Goal: Task Accomplishment & Management: Manage account settings

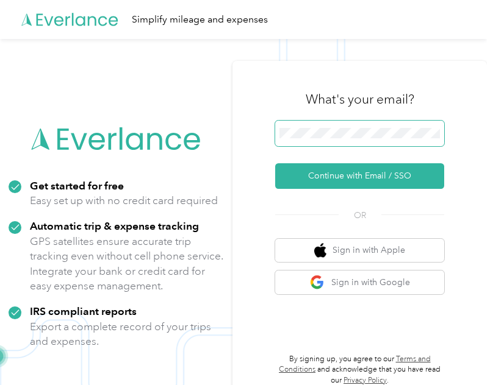
click at [319, 122] on span at bounding box center [359, 134] width 169 height 26
click at [319, 126] on span at bounding box center [359, 134] width 169 height 26
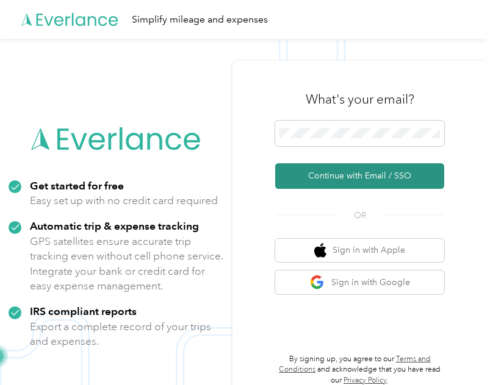
click at [331, 173] on button "Continue with Email / SSO" at bounding box center [359, 176] width 169 height 26
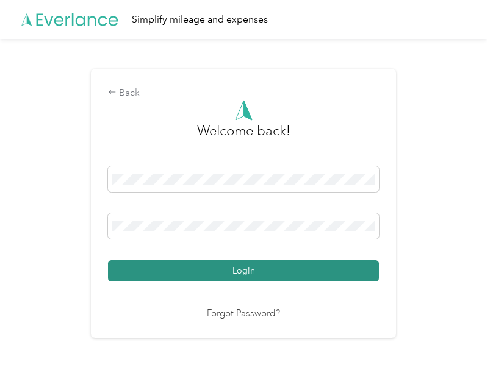
click at [216, 275] on button "Login" at bounding box center [243, 270] width 271 height 21
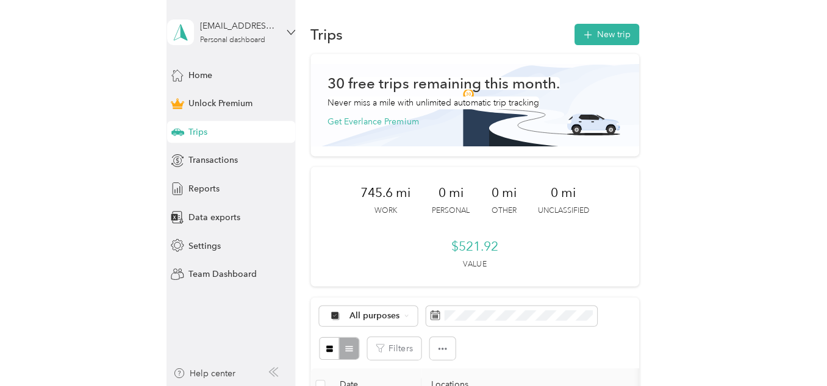
scroll to position [119, 0]
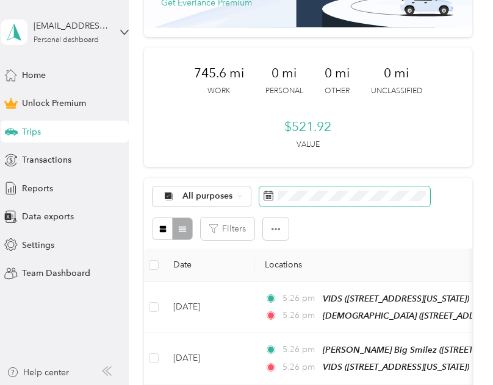
click at [320, 187] on span at bounding box center [344, 197] width 171 height 21
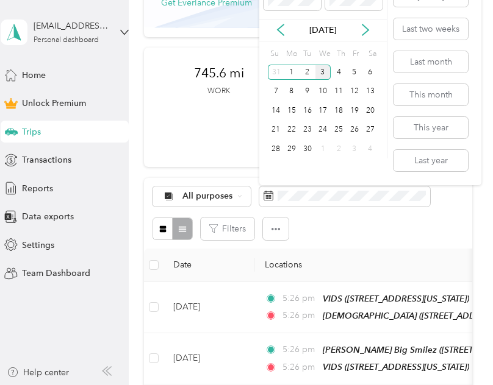
click at [326, 74] on div "3" at bounding box center [323, 72] width 16 height 15
click at [282, 30] on icon at bounding box center [280, 30] width 12 height 12
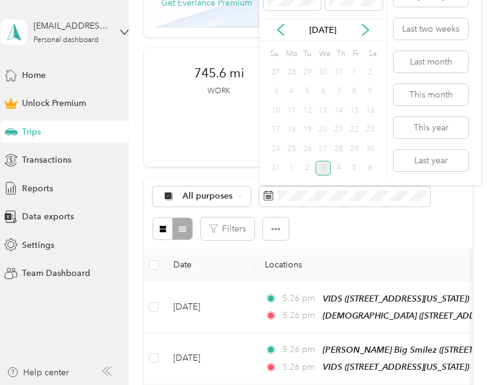
click at [320, 149] on div "27" at bounding box center [323, 148] width 16 height 15
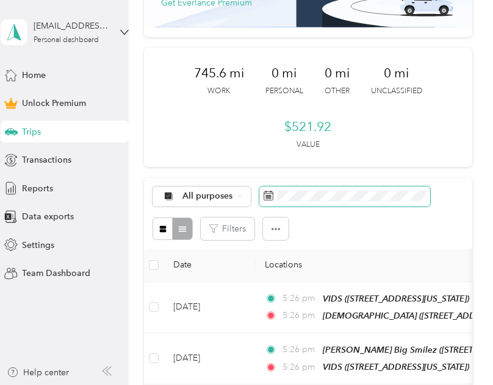
click at [322, 188] on span at bounding box center [344, 197] width 171 height 21
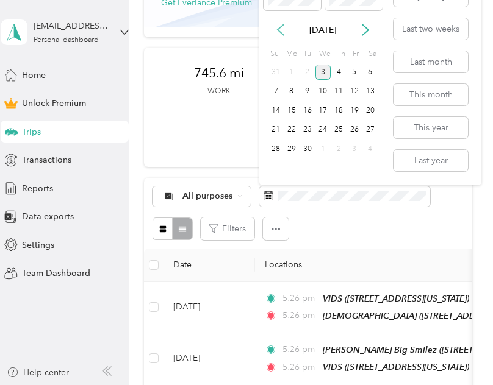
click at [277, 28] on icon at bounding box center [280, 30] width 12 height 12
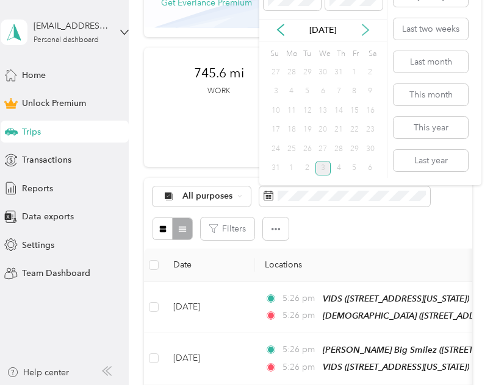
click at [360, 32] on icon at bounding box center [365, 30] width 12 height 12
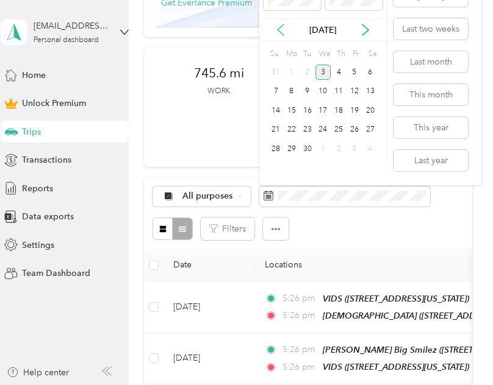
click at [280, 27] on icon at bounding box center [280, 29] width 6 height 11
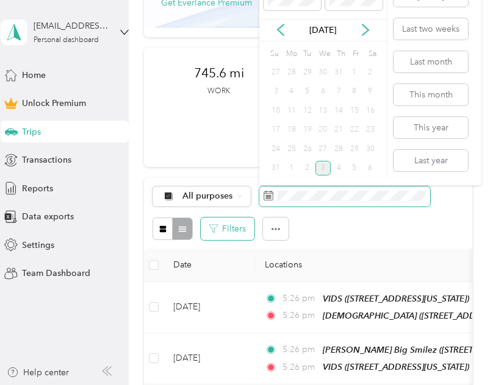
click at [235, 220] on div "All purposes Filters" at bounding box center [308, 213] width 328 height 71
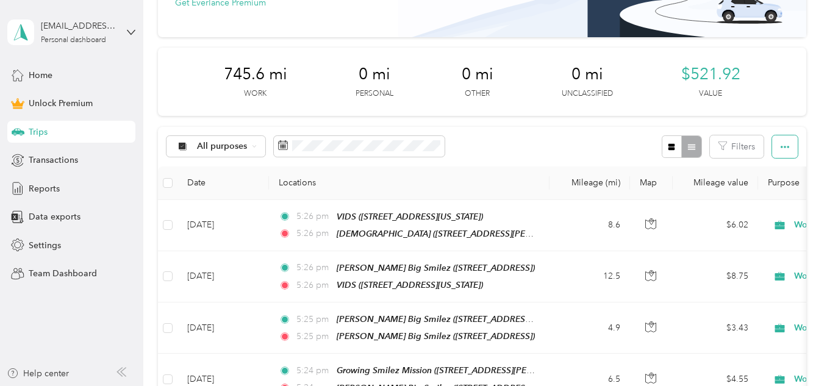
click at [492, 151] on button "button" at bounding box center [785, 146] width 26 height 23
click at [492, 151] on div "All purposes Filters" at bounding box center [481, 147] width 647 height 40
click at [414, 151] on span at bounding box center [359, 146] width 171 height 21
click at [280, 141] on icon at bounding box center [283, 145] width 10 height 10
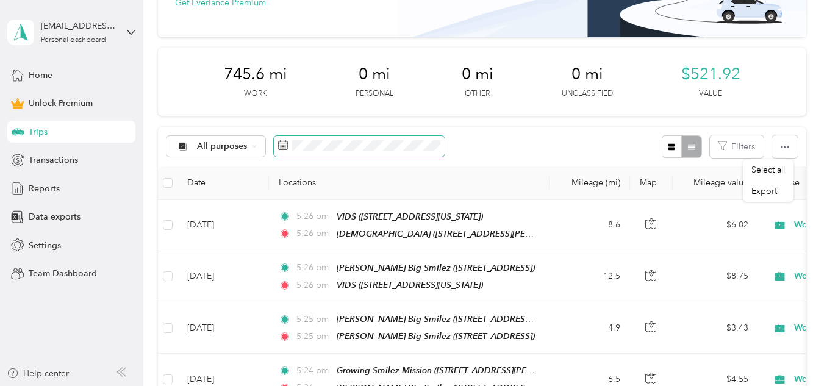
click at [280, 141] on icon at bounding box center [283, 145] width 10 height 10
click at [283, 144] on icon at bounding box center [283, 145] width 10 height 10
click at [246, 141] on div "All purposes" at bounding box center [215, 146] width 99 height 21
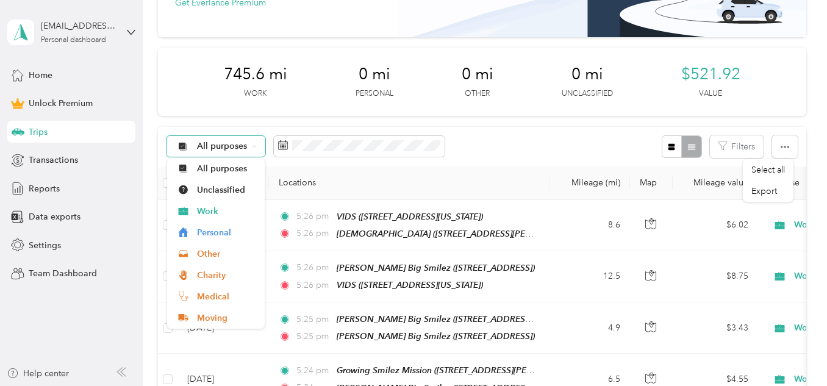
click at [246, 141] on div "All purposes" at bounding box center [215, 146] width 99 height 21
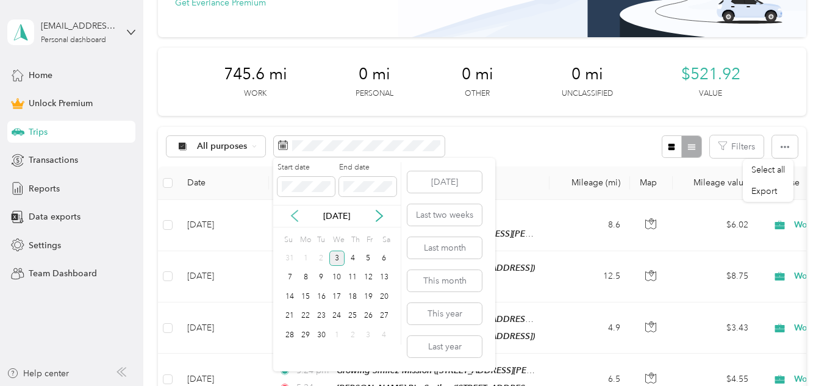
click at [296, 213] on icon at bounding box center [294, 216] width 6 height 11
click at [257, 210] on body "[EMAIL_ADDRESS][DOMAIN_NAME] Personal dashboard Home Unlock Premium Trips Trans…" at bounding box center [410, 193] width 821 height 386
click at [333, 354] on div "3" at bounding box center [337, 354] width 16 height 15
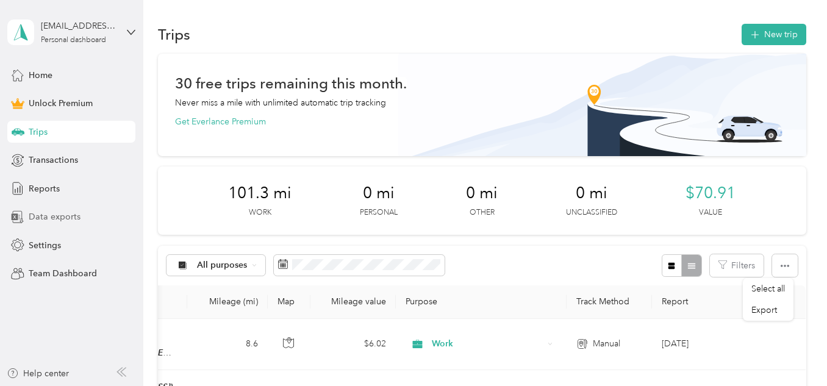
click at [69, 215] on span "Data exports" at bounding box center [55, 216] width 52 height 13
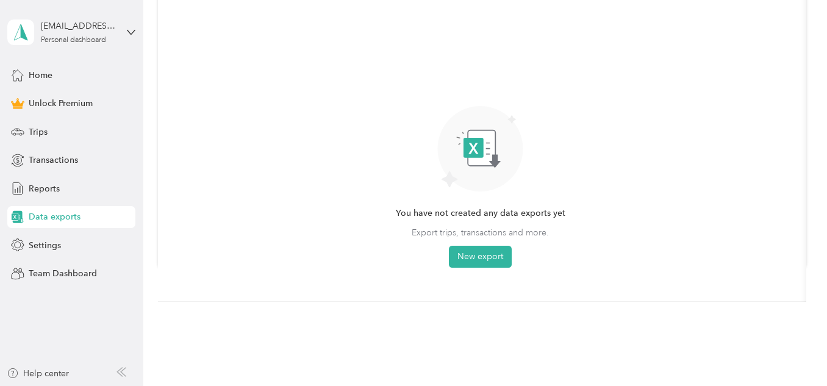
scroll to position [116, 0]
click at [479, 260] on button "New export" at bounding box center [480, 256] width 63 height 22
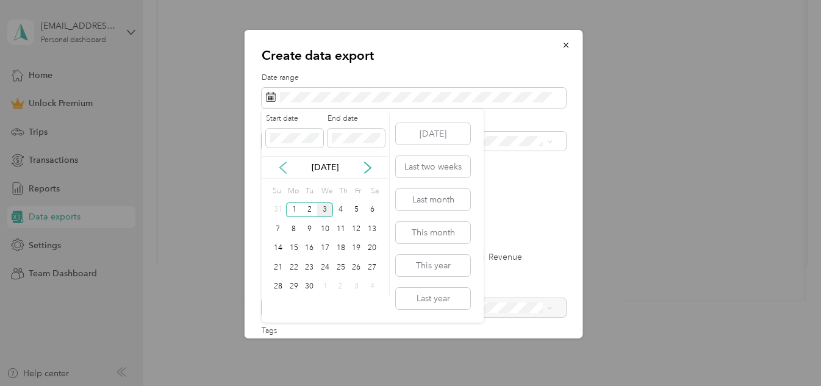
click at [285, 168] on icon at bounding box center [283, 168] width 12 height 12
click at [321, 267] on div "20" at bounding box center [325, 267] width 16 height 15
click at [327, 305] on div "3" at bounding box center [325, 305] width 16 height 15
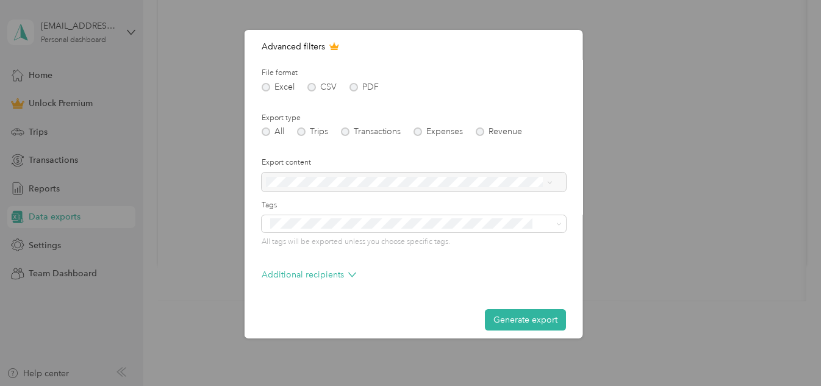
scroll to position [135, 0]
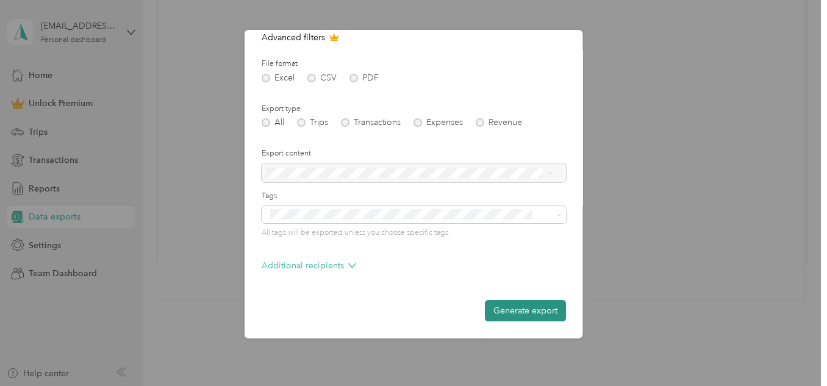
click at [492, 313] on button "Generate export" at bounding box center [525, 310] width 81 height 21
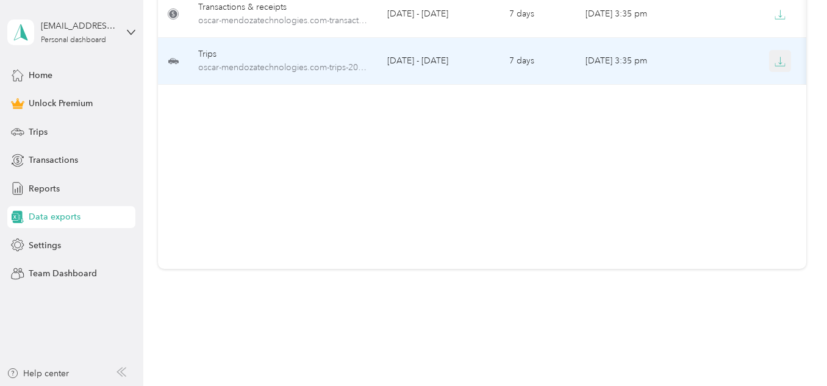
click at [492, 56] on icon "button" at bounding box center [779, 61] width 11 height 11
